Goal: Transaction & Acquisition: Obtain resource

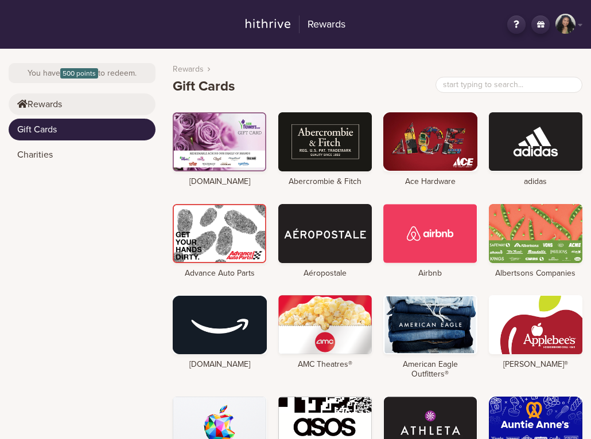
click at [96, 104] on link "Rewards" at bounding box center [82, 105] width 147 height 22
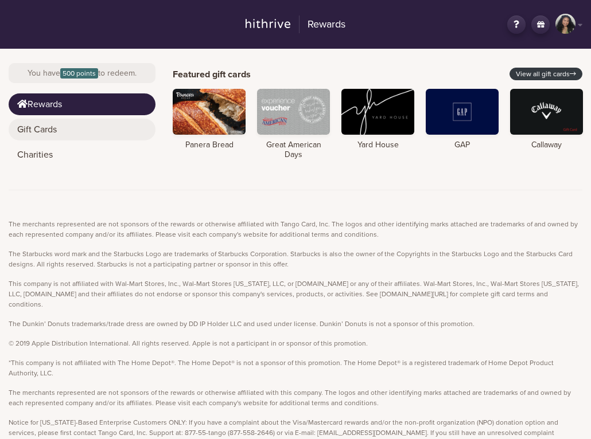
click at [61, 127] on link "Gift Cards" at bounding box center [82, 130] width 147 height 22
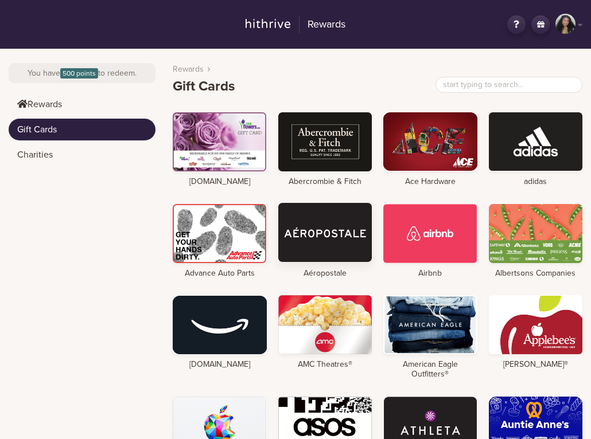
scroll to position [64, 0]
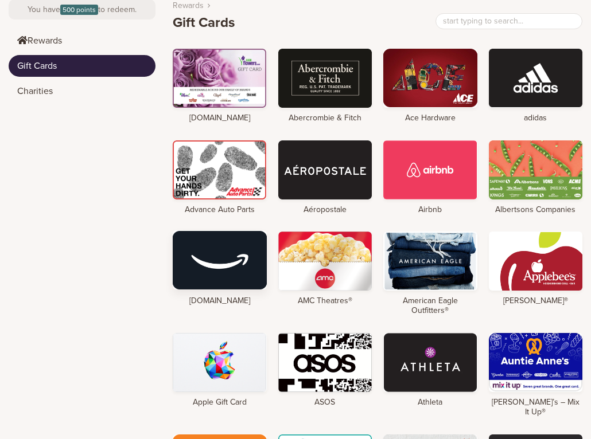
click at [200, 275] on div at bounding box center [220, 260] width 94 height 59
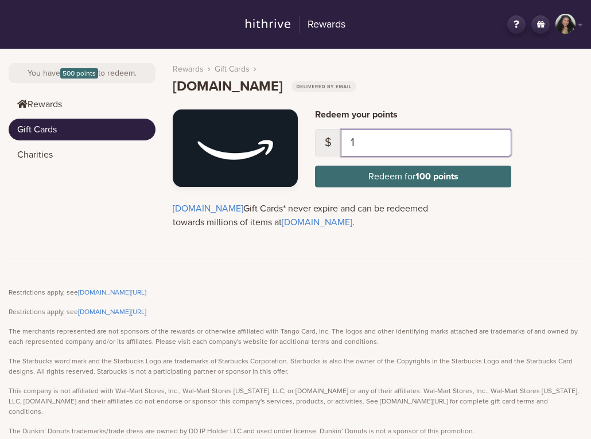
click at [382, 144] on input "1" at bounding box center [426, 143] width 170 height 28
type input "5"
click at [424, 111] on h4 "Redeem your points" at bounding box center [413, 115] width 196 height 11
click at [381, 146] on input "5" at bounding box center [426, 143] width 170 height 28
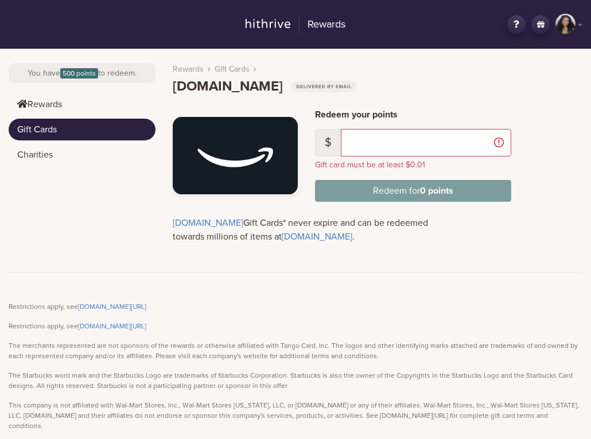
click at [366, 73] on header "Rewards Gift Cards [DOMAIN_NAME]" at bounding box center [378, 74] width 410 height 41
click at [394, 139] on input "text" at bounding box center [426, 143] width 170 height 28
